Goal: Task Accomplishment & Management: Use online tool/utility

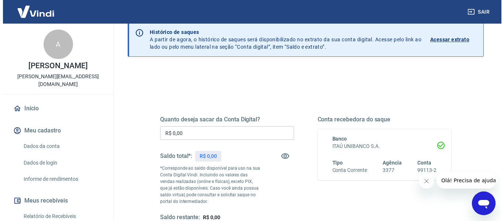
scroll to position [74, 0]
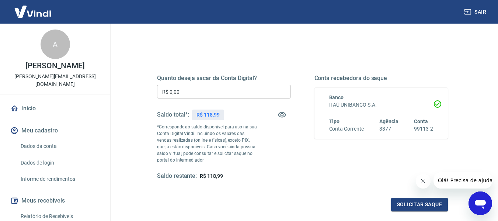
click at [259, 87] on input "R$ 0,00" at bounding box center [224, 92] width 134 height 14
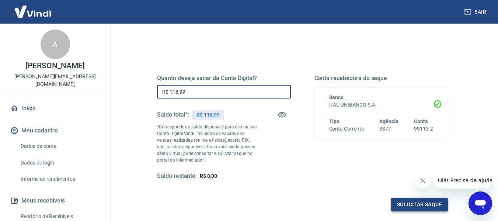
type input "R$ 118,99"
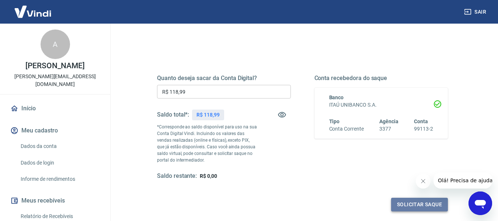
click at [430, 203] on button "Solicitar saque" at bounding box center [419, 205] width 57 height 14
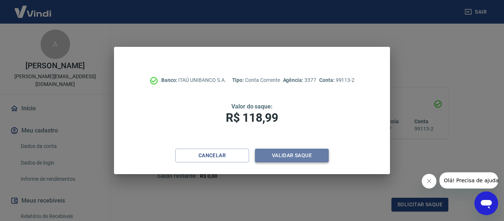
click at [304, 156] on button "Validar saque" at bounding box center [292, 156] width 74 height 14
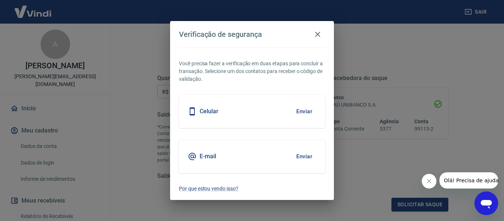
click at [304, 156] on button "Enviar" at bounding box center [304, 156] width 24 height 15
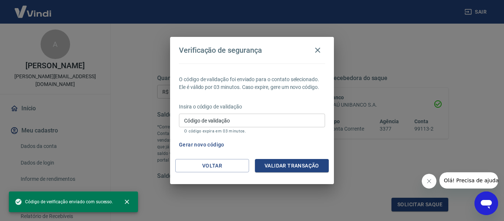
click at [299, 156] on div "O código de validação foi enviado para o contato selecionado. Ele é válido por …" at bounding box center [252, 111] width 164 height 96
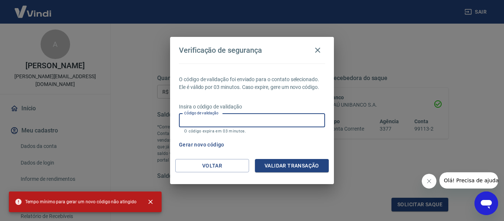
click at [312, 119] on input "Código de validação" at bounding box center [252, 121] width 146 height 14
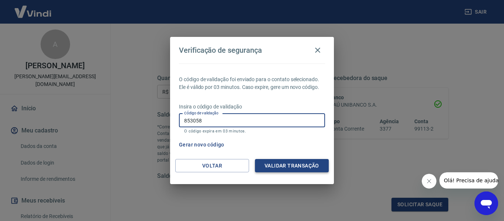
type input "853058"
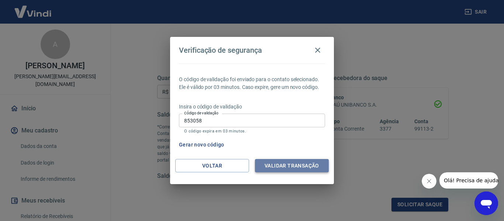
click at [317, 164] on button "Validar transação" at bounding box center [292, 166] width 74 height 14
